Goal: Task Accomplishment & Management: Use online tool/utility

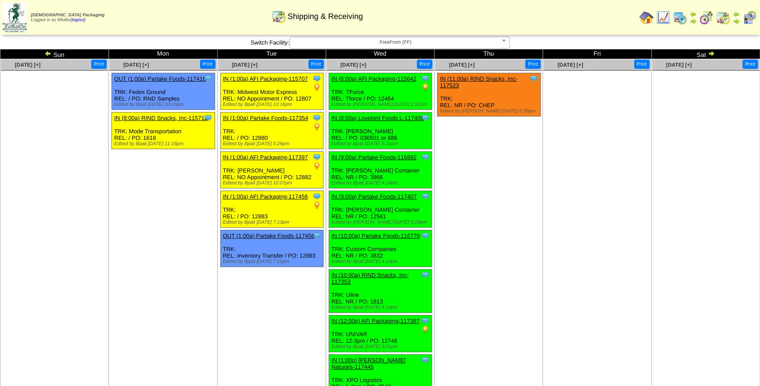
drag, startPoint x: 817, startPoint y: 0, endPoint x: 489, endPoint y: 160, distance: 365.2
click at [489, 160] on ul "Clone Item IN (11:00a) RIND Snacks, Inc-117523 RIND Snacks, Inc. ScheduleID: 11…" at bounding box center [488, 139] width 107 height 132
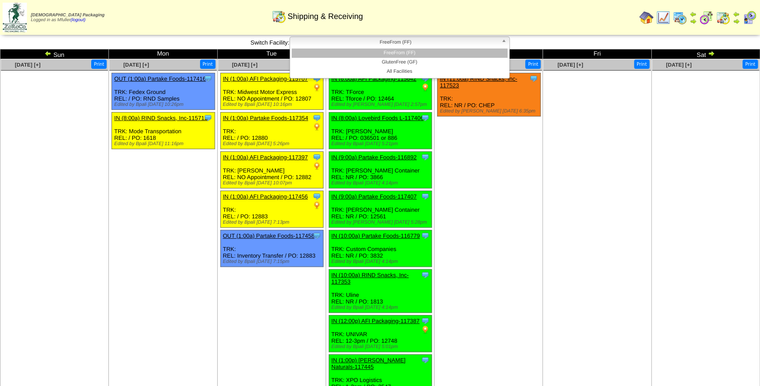
click at [383, 40] on span "FreeFrom (FF)" at bounding box center [396, 42] width 204 height 11
click at [388, 49] on li "FreeFrom (FF)" at bounding box center [400, 52] width 216 height 9
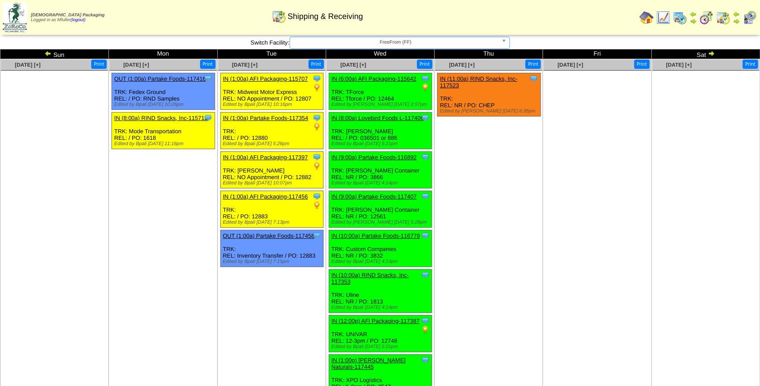
click at [361, 37] on div "Zoroco Packaging Logged in as Mfuller (logout) Print All" at bounding box center [380, 19] width 760 height 38
click at [361, 44] on span "FreeFrom (FF)" at bounding box center [396, 42] width 204 height 11
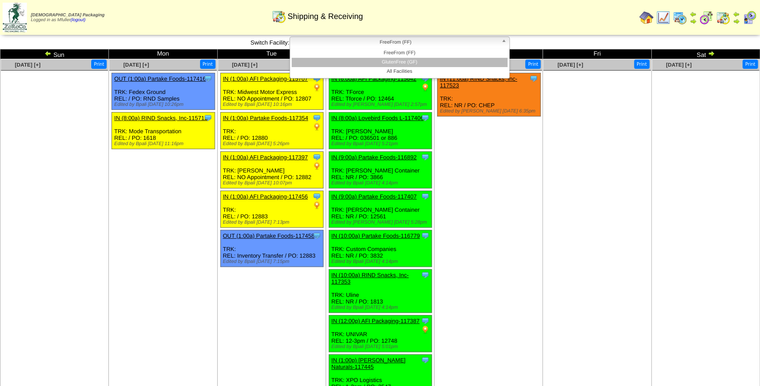
click at [376, 62] on li "GlutenFree (GF)" at bounding box center [400, 62] width 216 height 9
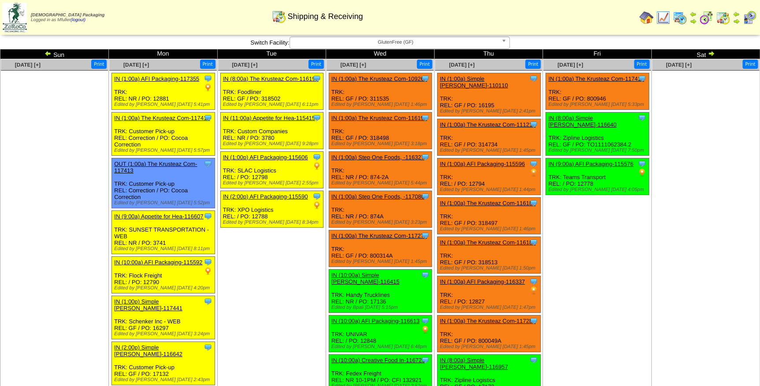
click at [379, 47] on span "GlutenFree (GF)" at bounding box center [396, 42] width 204 height 11
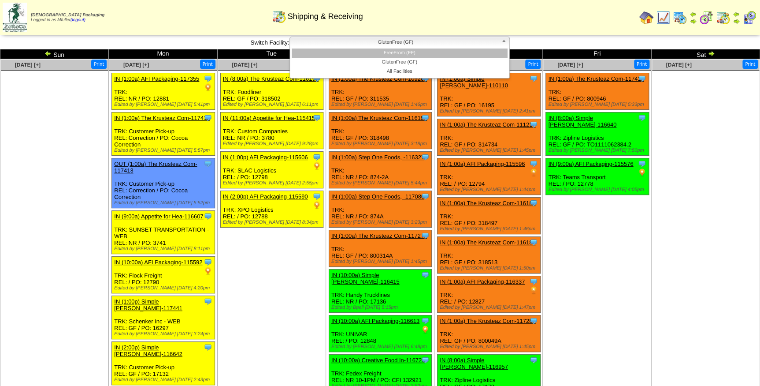
click at [396, 52] on li "FreeFrom (FF)" at bounding box center [400, 52] width 216 height 9
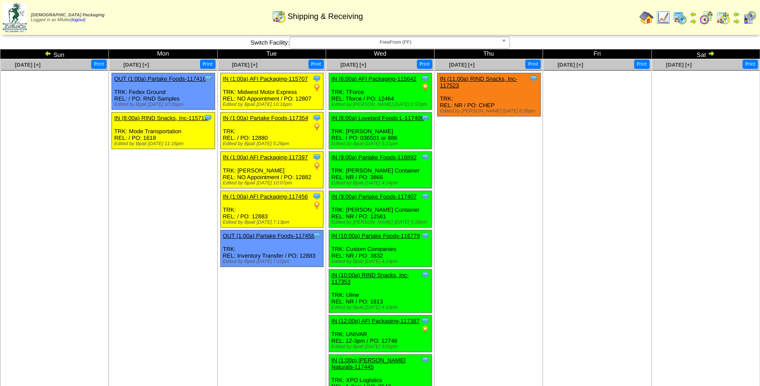
click at [405, 211] on div "Clone Item IN (9:00a) Partake Foods-117407 Partake Foods ScheduleID: 117407 800…" at bounding box center [380, 209] width 103 height 37
